Goal: Information Seeking & Learning: Learn about a topic

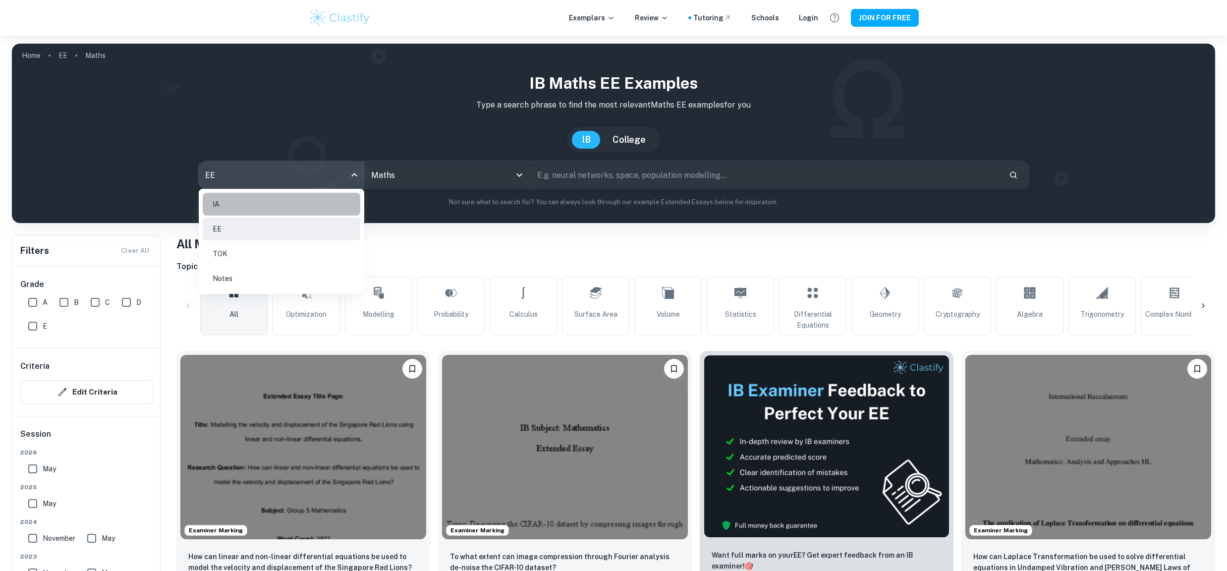
click at [307, 210] on li "IA" at bounding box center [282, 204] width 158 height 23
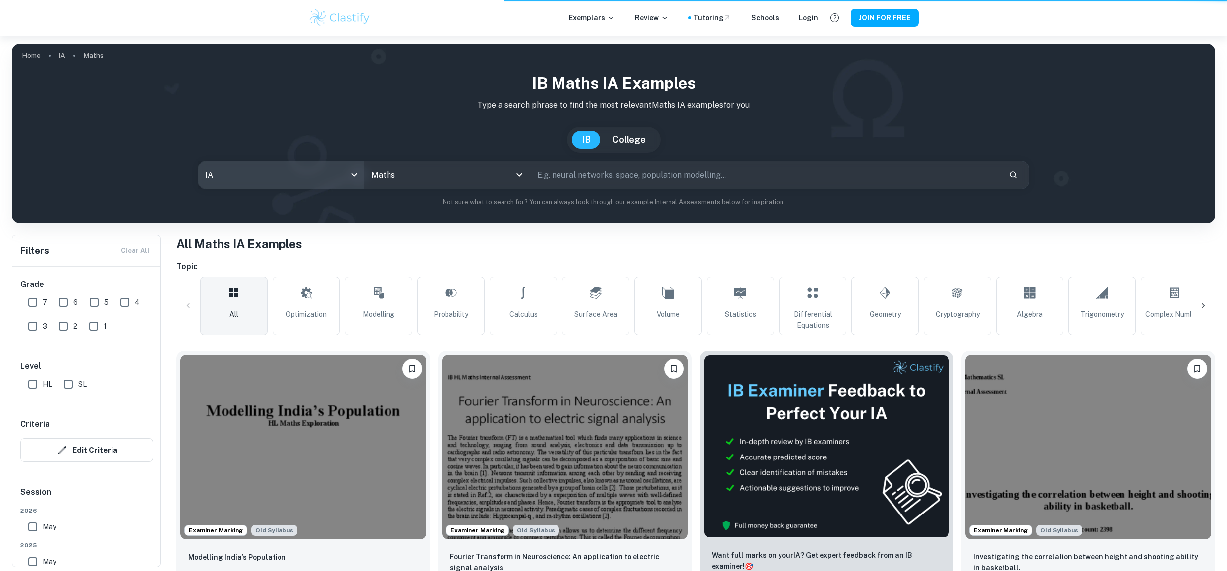
type input "ia"
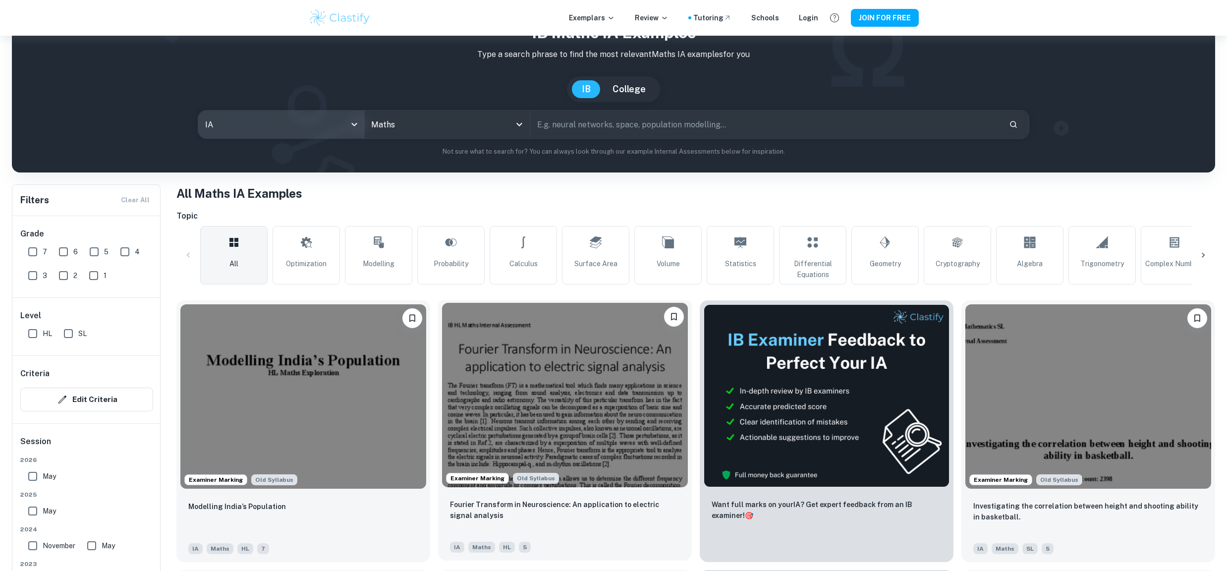
scroll to position [160, 0]
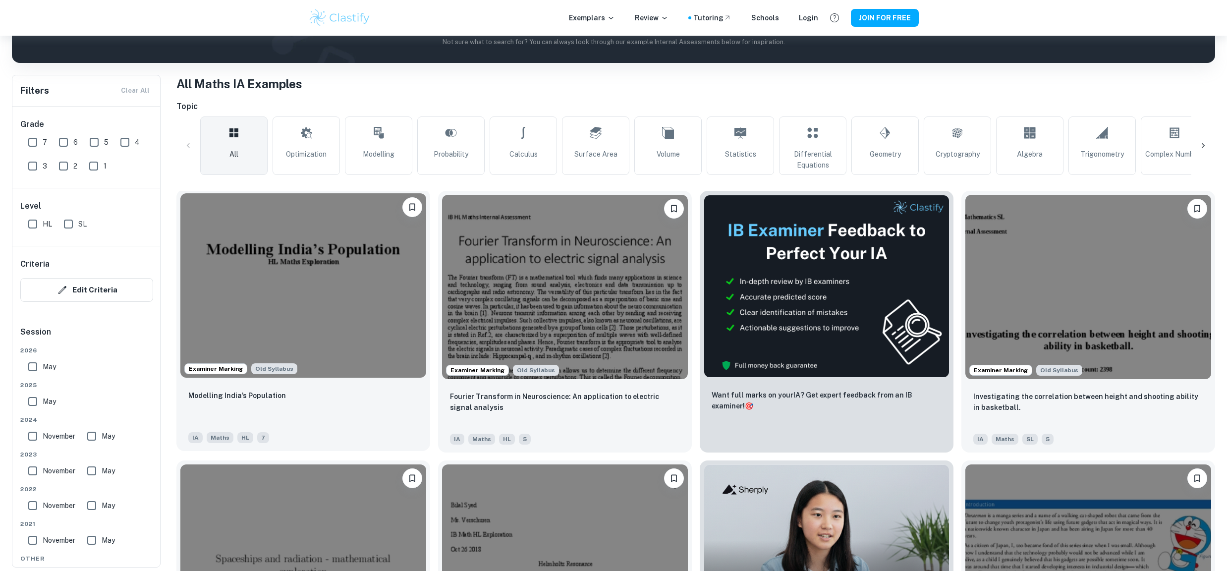
click at [314, 298] on img at bounding box center [303, 285] width 246 height 184
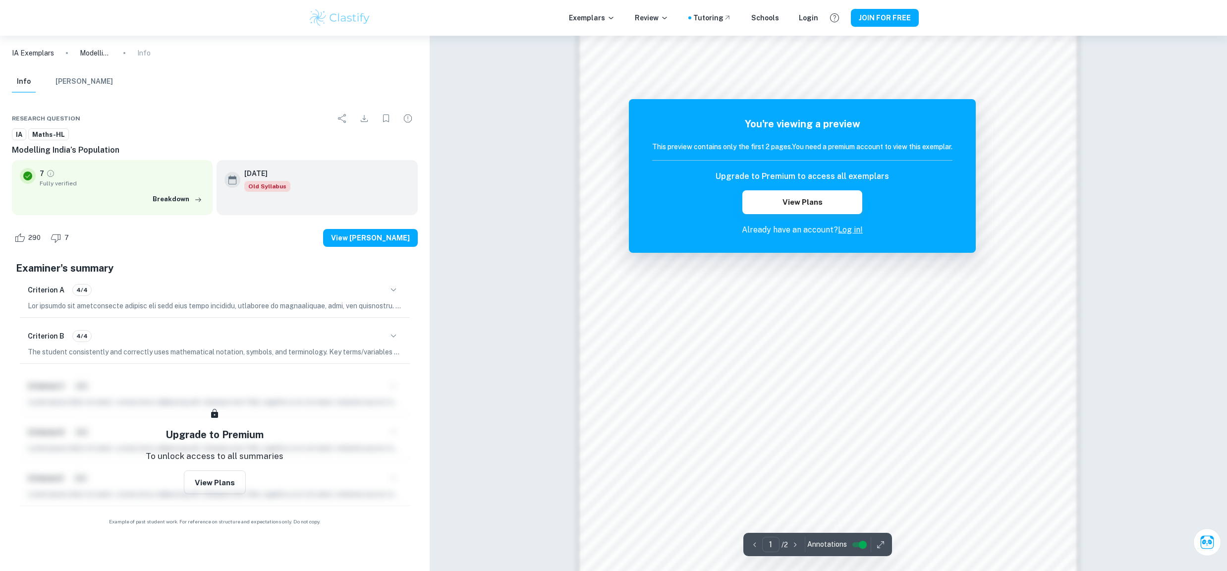
scroll to position [949, 0]
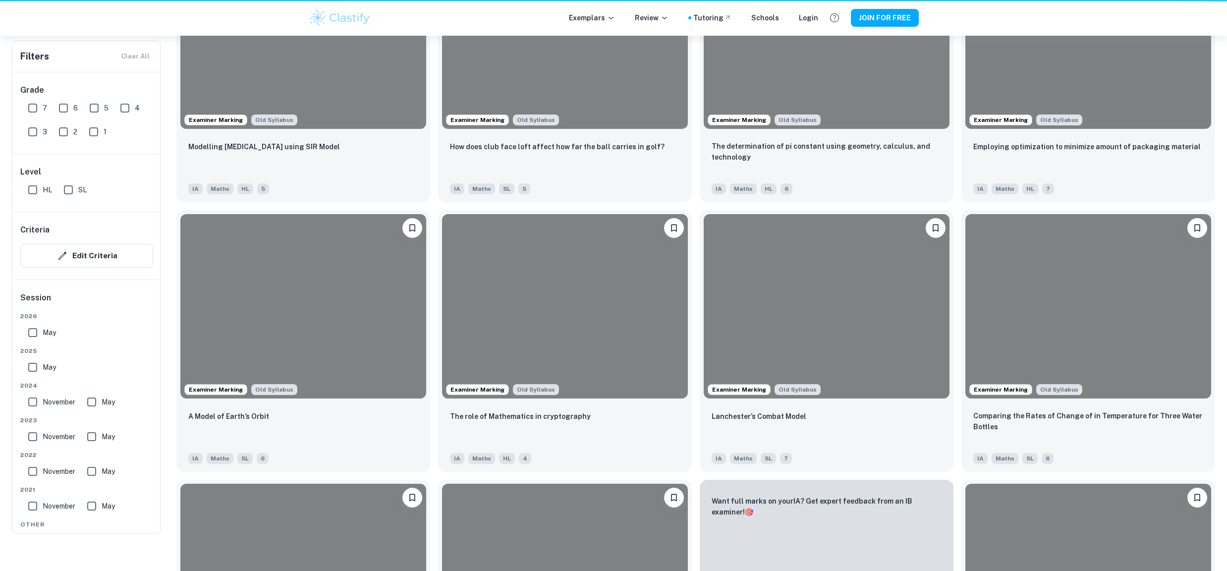
scroll to position [160, 0]
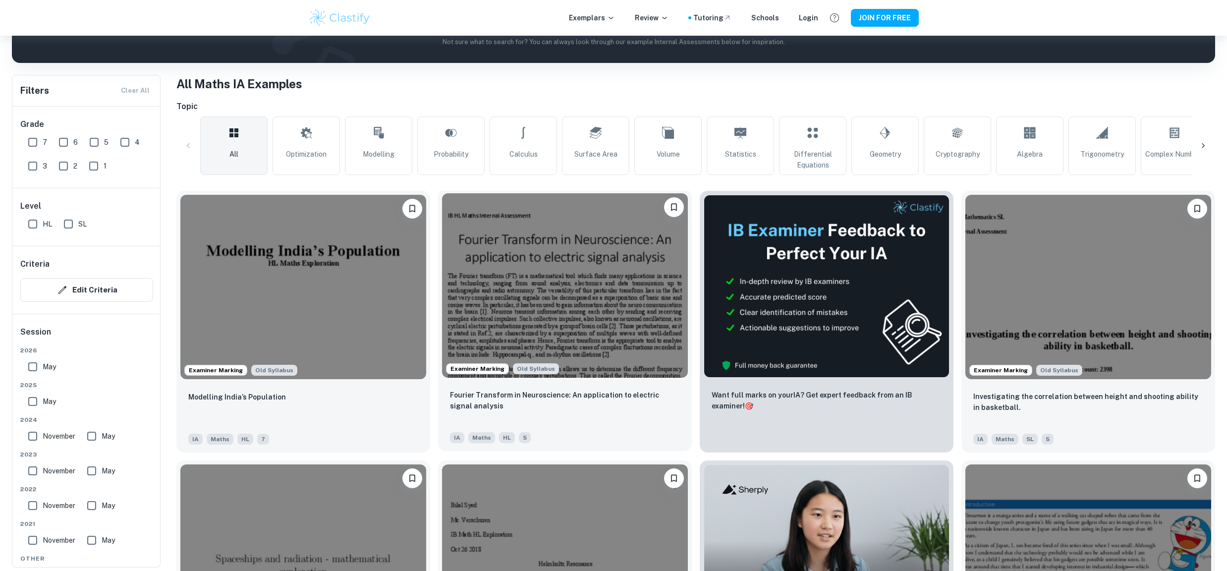
click at [624, 296] on img at bounding box center [565, 285] width 246 height 184
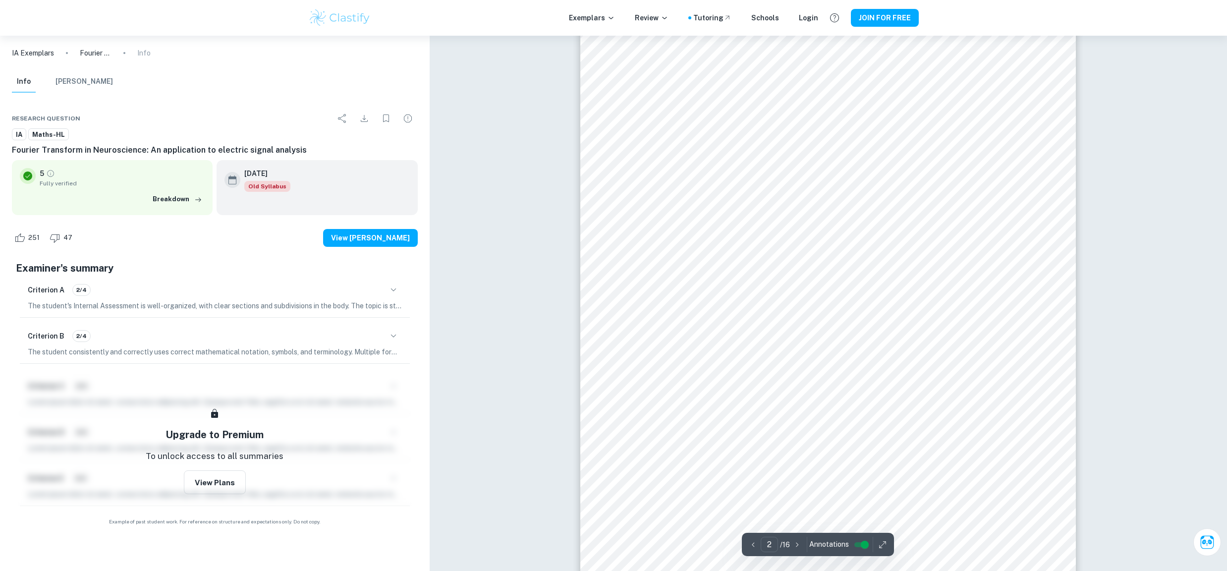
scroll to position [762, 0]
type input "12"
